Goal: Communication & Community: Connect with others

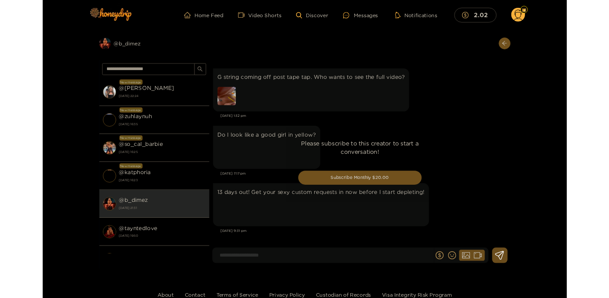
scroll to position [1748, 0]
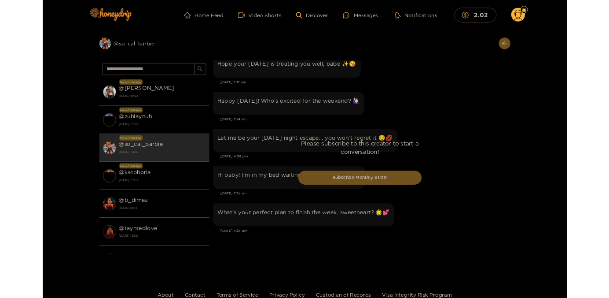
scroll to position [1436, 0]
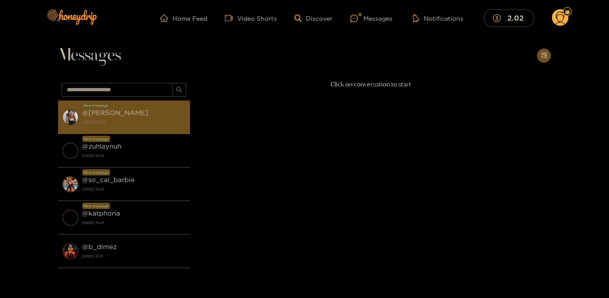
click at [128, 115] on div "@ kendra 28 September 2025 22:24" at bounding box center [134, 117] width 104 height 20
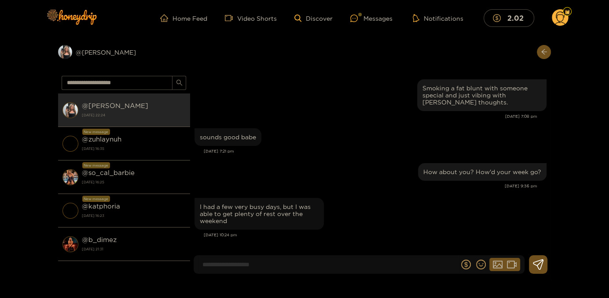
scroll to position [915, 0]
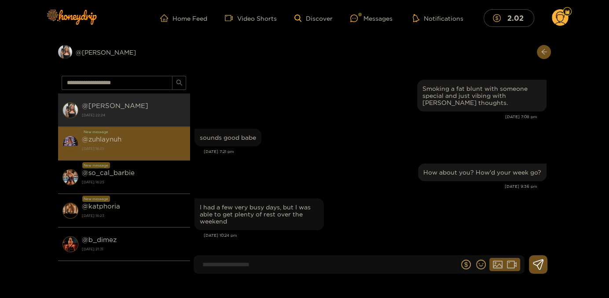
click at [135, 137] on div "@ zuhlaynuh 28 September 2025 16:35" at bounding box center [134, 143] width 104 height 20
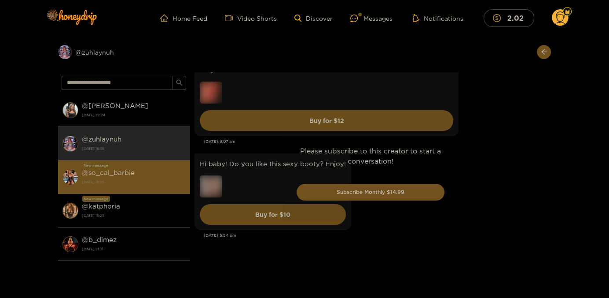
scroll to position [2005, 0]
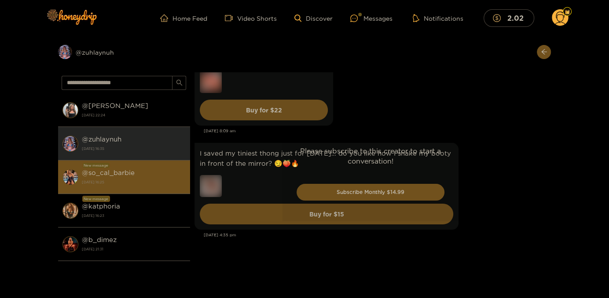
click at [121, 166] on li "New message @ so_cal_barbie 28 September 2025 16:25" at bounding box center [124, 176] width 132 height 33
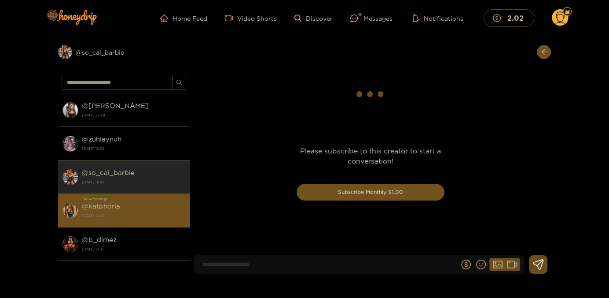
click at [121, 202] on div "@ katphoria 28 September 2025 16:23" at bounding box center [134, 210] width 104 height 20
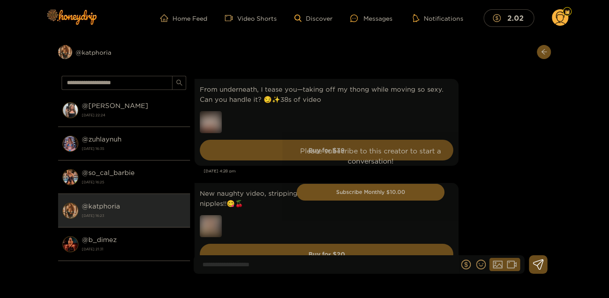
scroll to position [1389, 0]
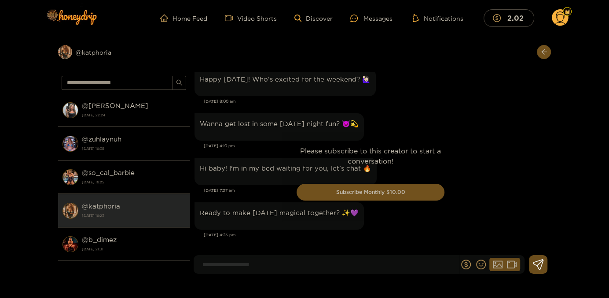
click at [556, 20] on circle at bounding box center [560, 17] width 17 height 17
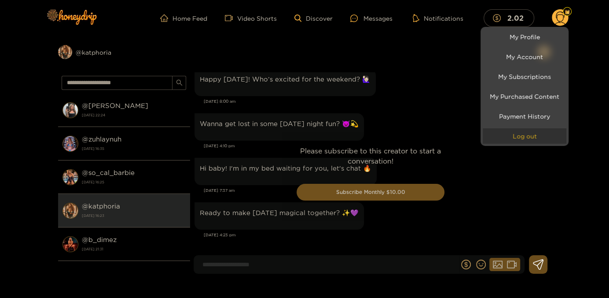
click at [517, 135] on button "Log out" at bounding box center [525, 135] width 84 height 15
